Goal: Task Accomplishment & Management: Use online tool/utility

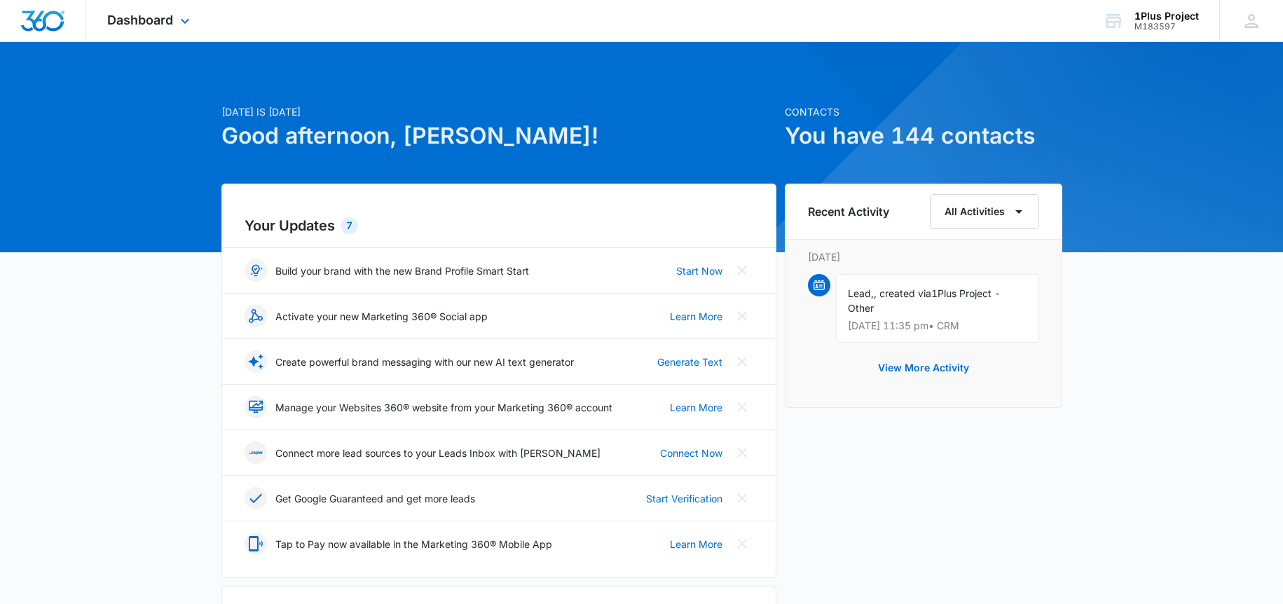
click at [160, 31] on div "Dashboard Apps Reputation Websites Forms CRM Email Social Payments POS Content …" at bounding box center [150, 20] width 128 height 41
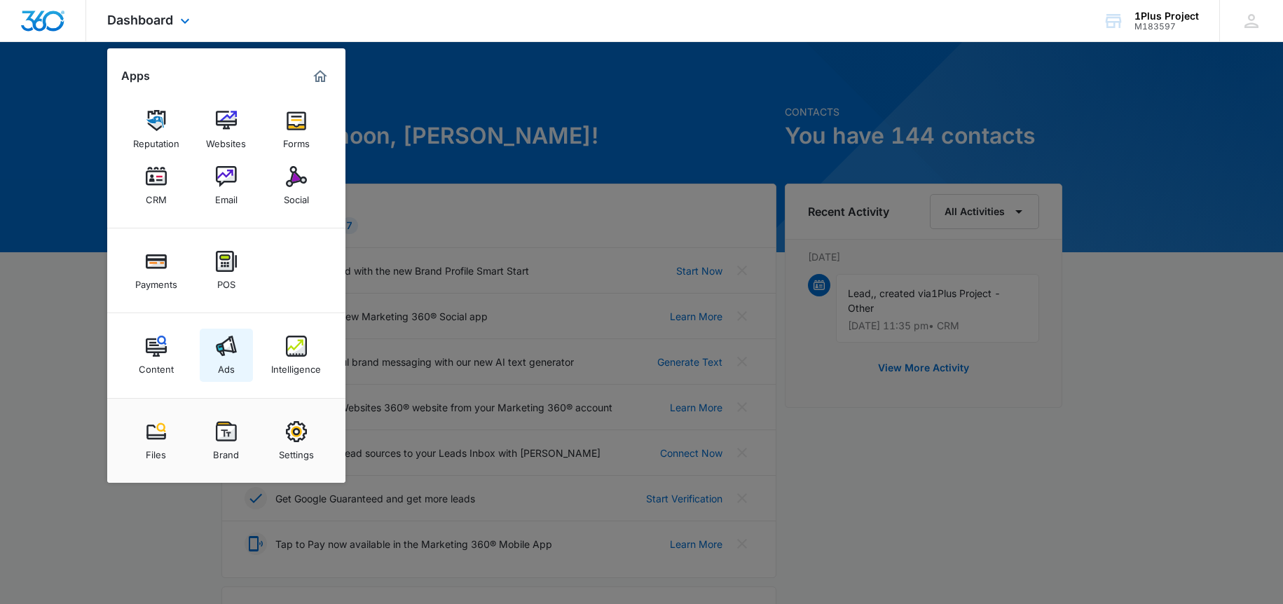
click at [231, 363] on div "Ads" at bounding box center [226, 366] width 17 height 18
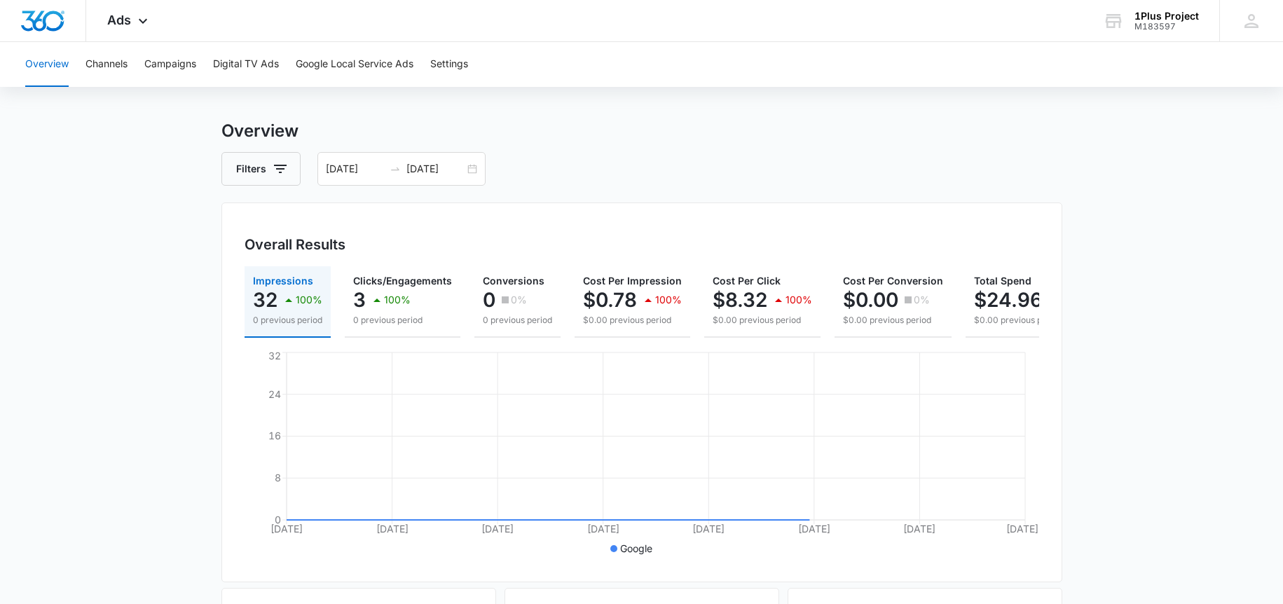
scroll to position [22, 0]
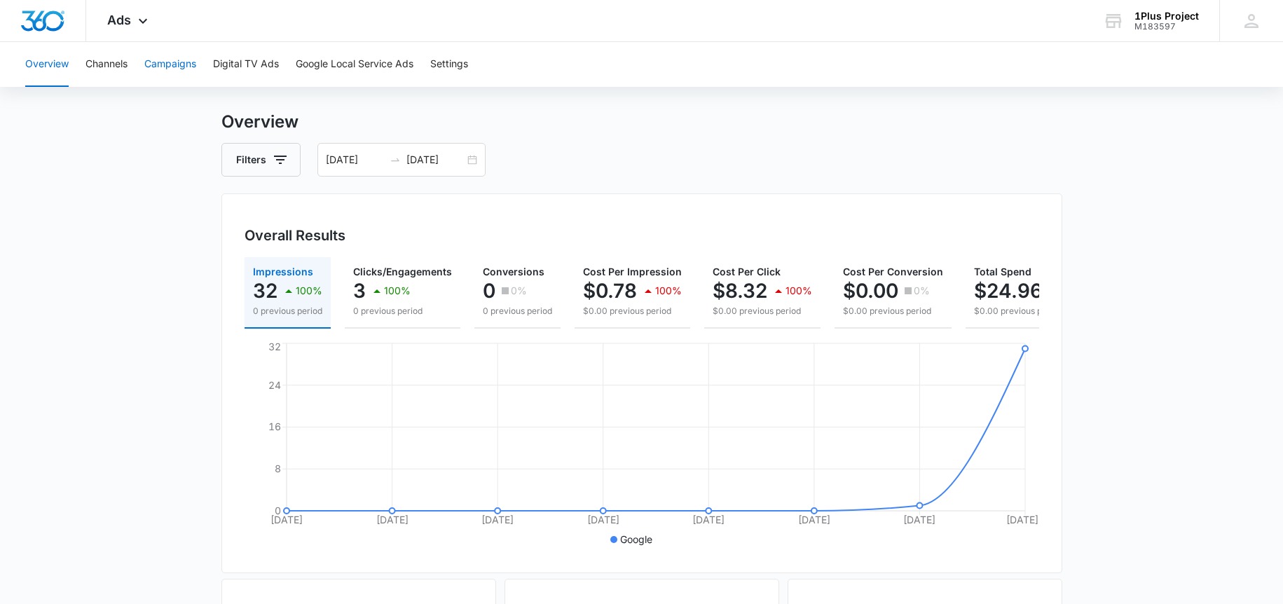
click at [160, 67] on button "Campaigns" at bounding box center [170, 64] width 52 height 45
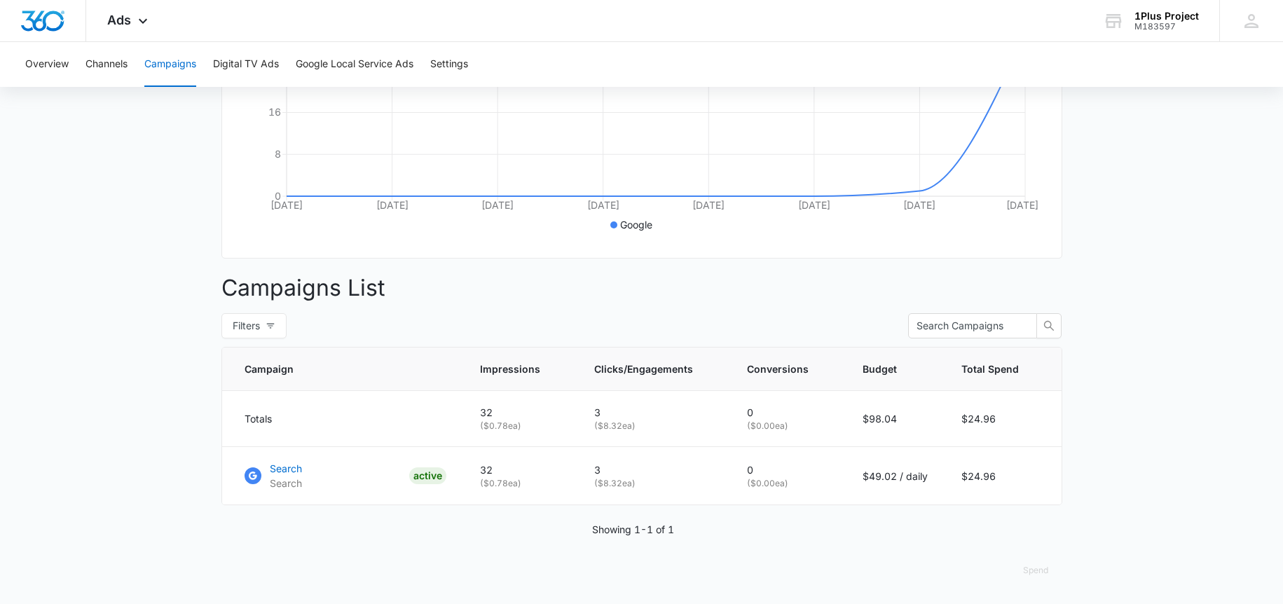
scroll to position [348, 0]
click at [281, 472] on p "Search" at bounding box center [286, 468] width 32 height 15
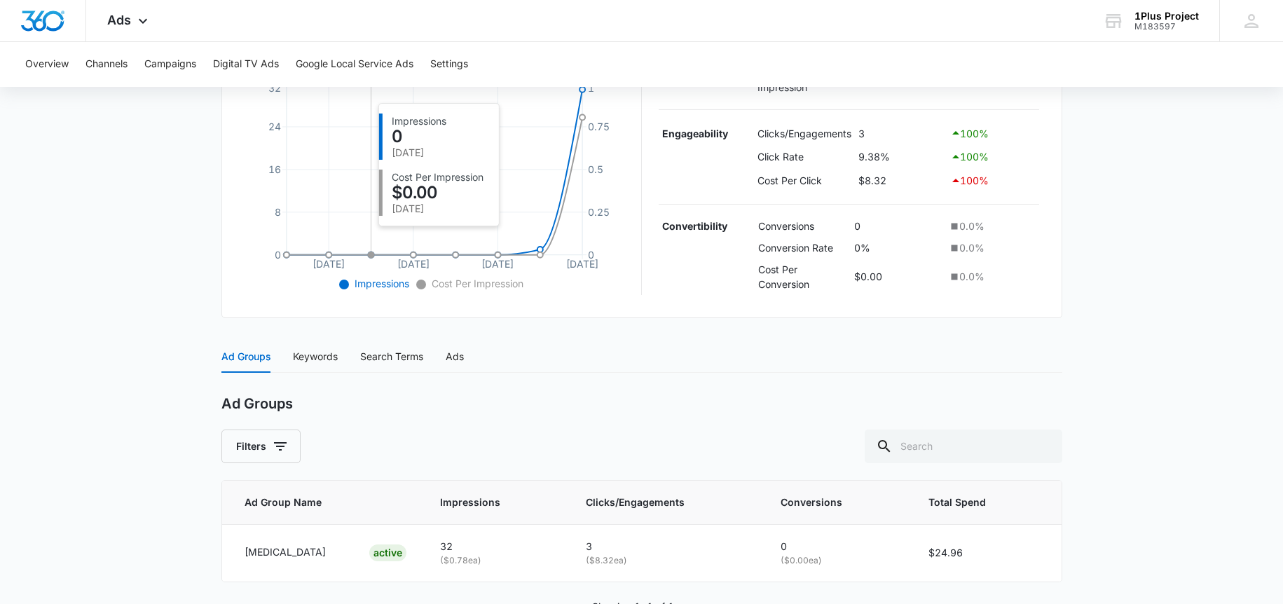
scroll to position [382, 0]
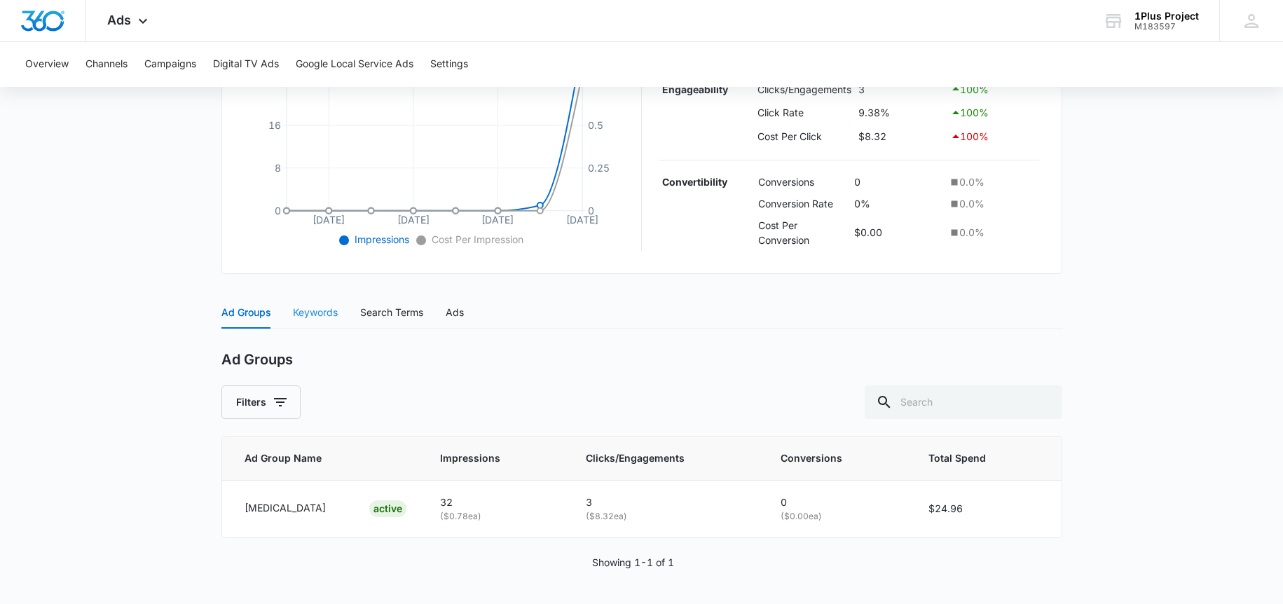
click at [312, 305] on div "Keywords" at bounding box center [315, 312] width 45 height 32
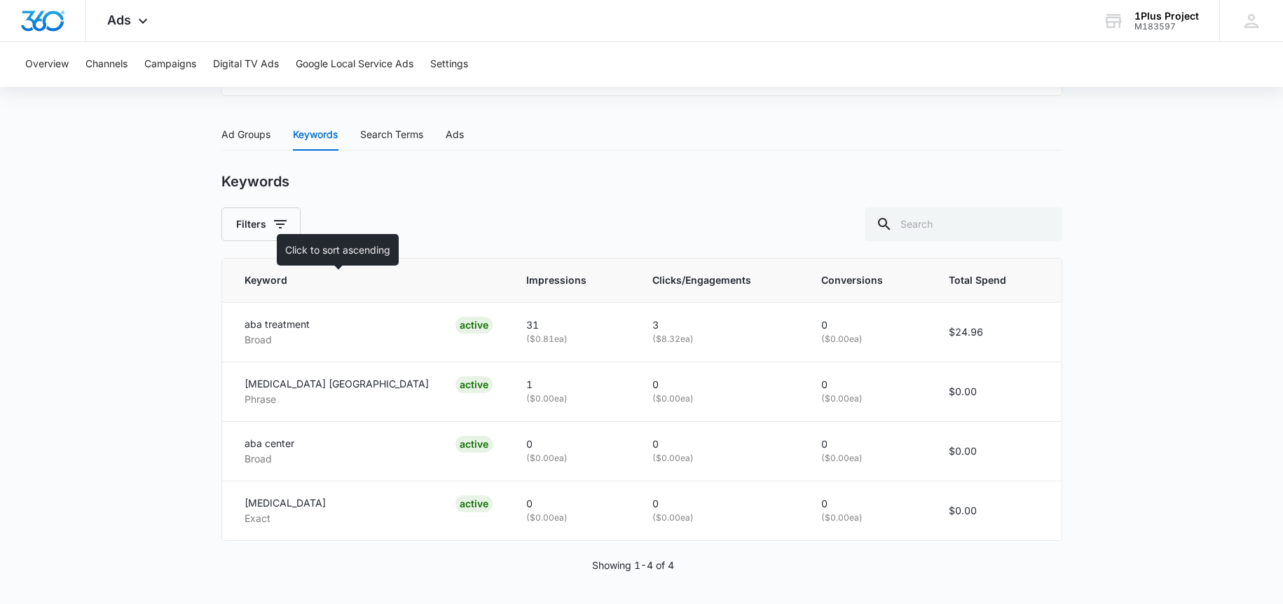
scroll to position [563, 0]
click at [391, 138] on div "Search Terms" at bounding box center [391, 131] width 63 height 15
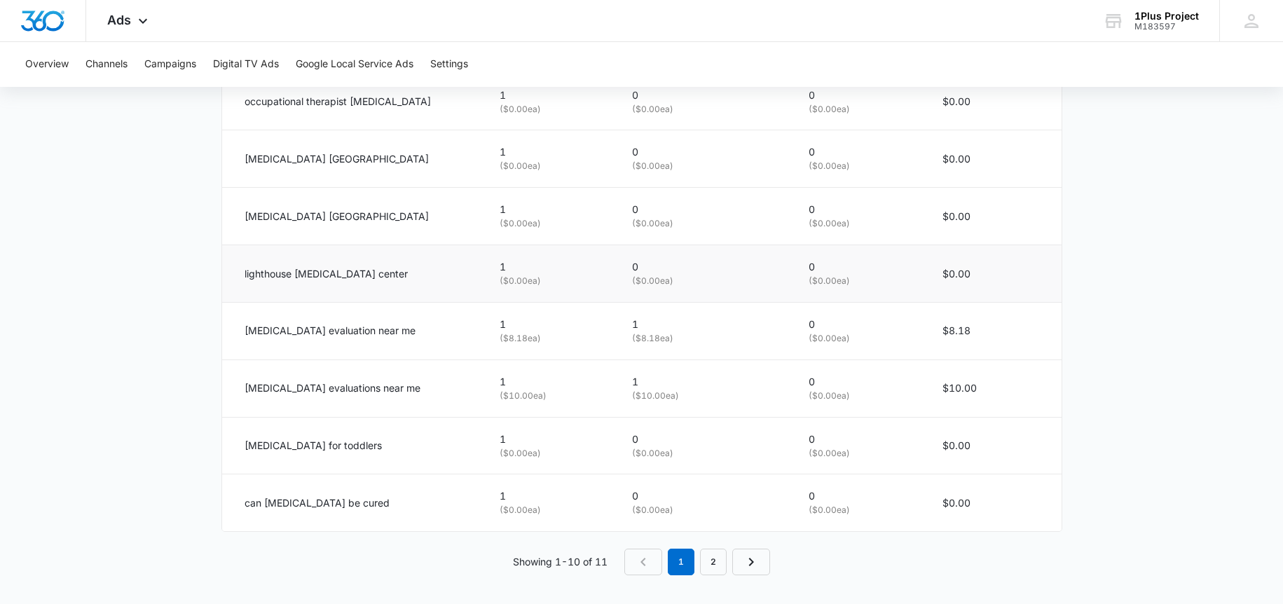
scroll to position [909, 0]
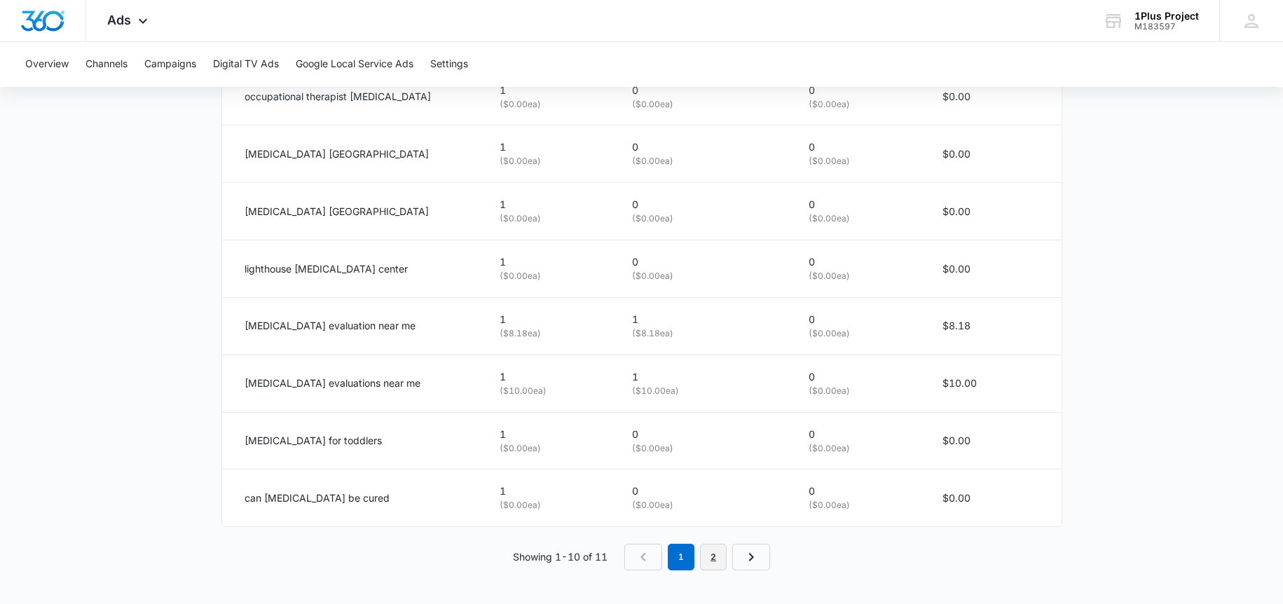
click at [721, 561] on link "2" at bounding box center [713, 557] width 27 height 27
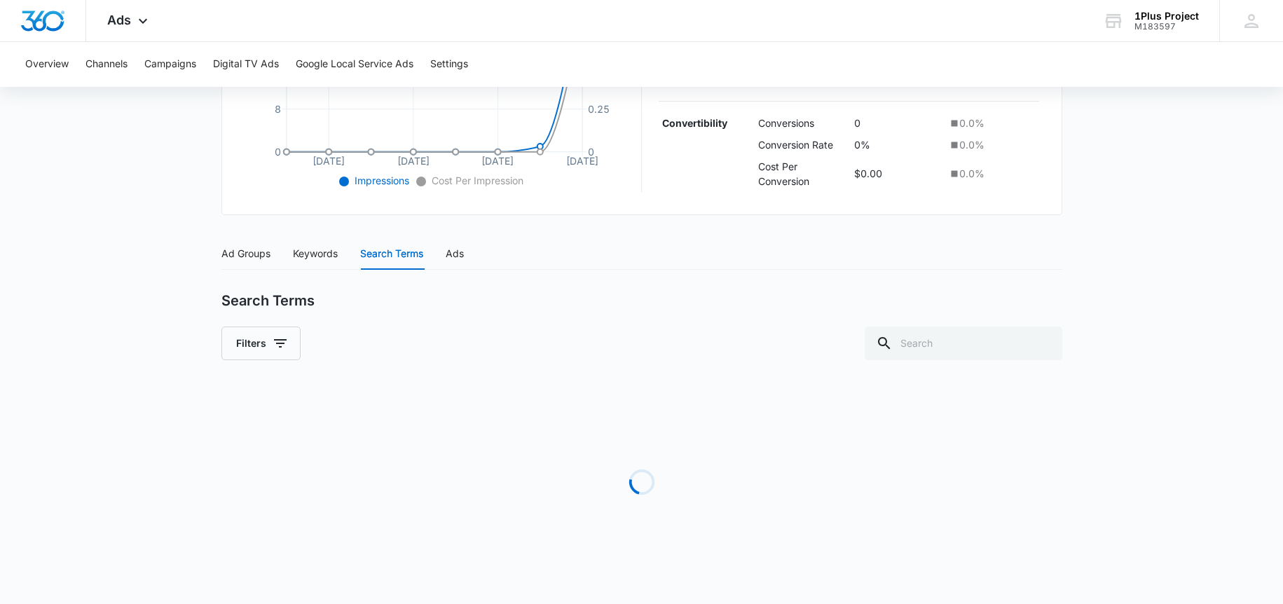
scroll to position [393, 0]
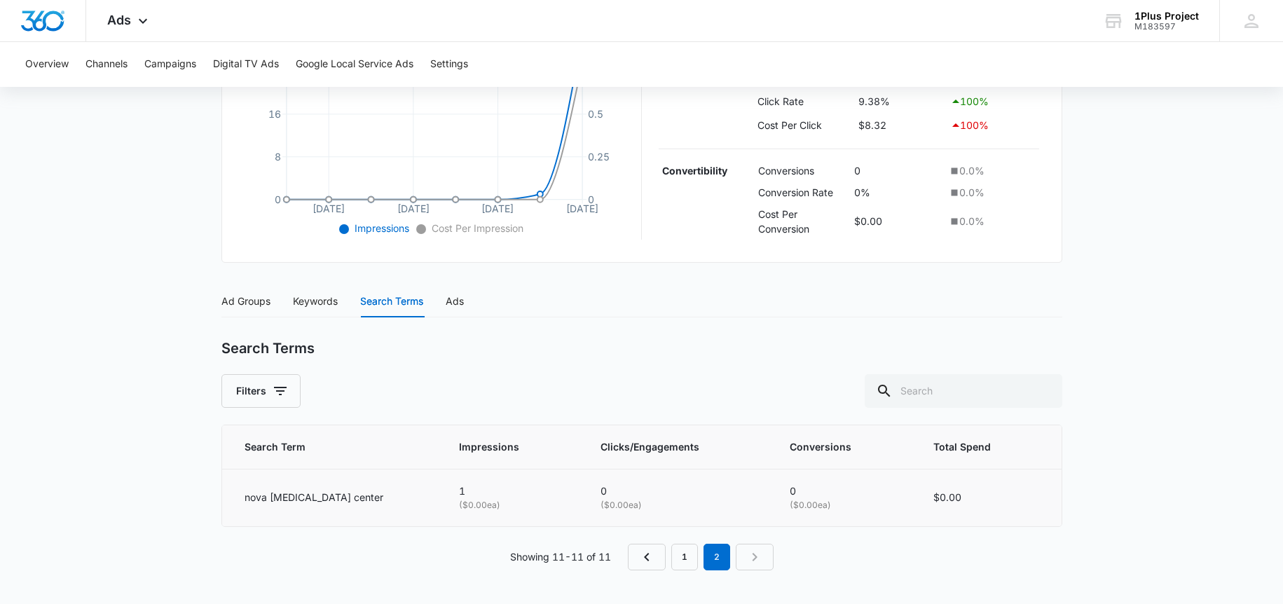
click at [314, 497] on p "nova autism center" at bounding box center [314, 497] width 139 height 15
